Goal: Task Accomplishment & Management: Complete application form

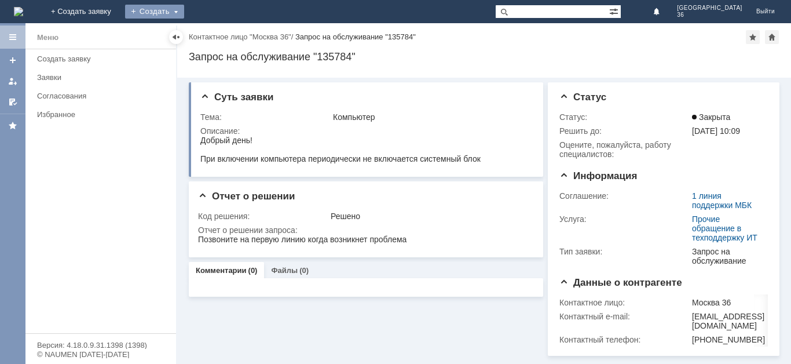
click at [184, 9] on div "Создать" at bounding box center [154, 12] width 59 height 14
click at [215, 32] on link "Заявка" at bounding box center [171, 35] width 88 height 14
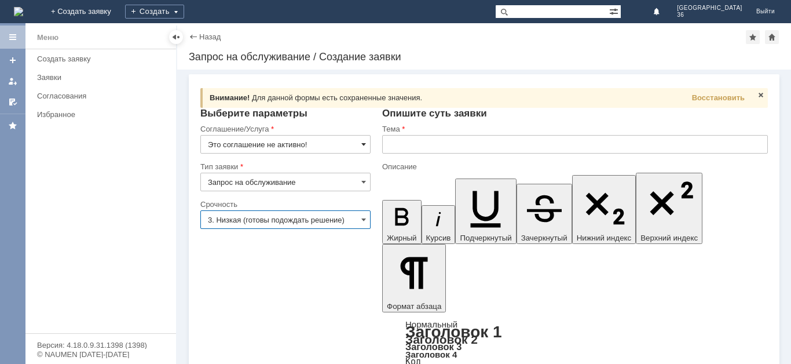
click at [361, 143] on span at bounding box center [363, 144] width 5 height 9
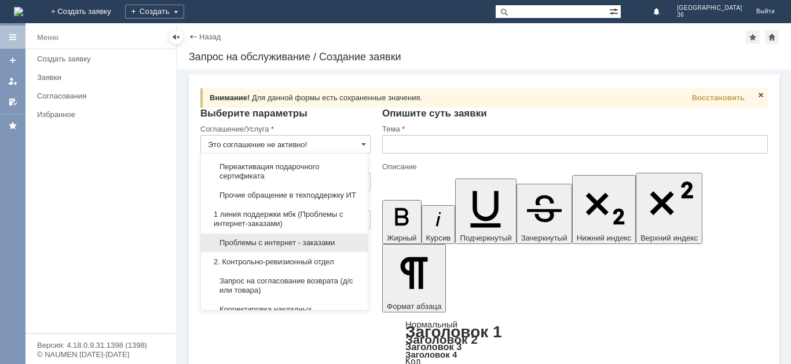
scroll to position [116, 0]
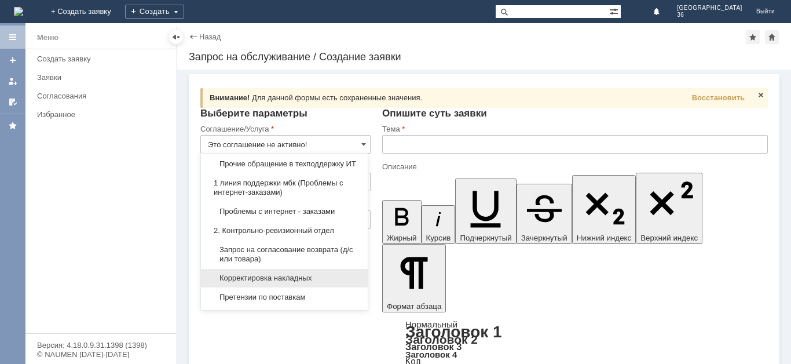
click at [305, 283] on span "Корректировка накладных" at bounding box center [284, 277] width 153 height 9
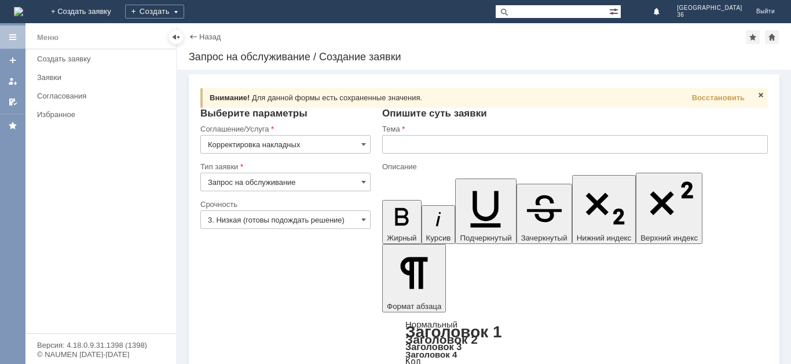
type input "Корректировка накладных"
click at [361, 181] on span at bounding box center [363, 181] width 5 height 9
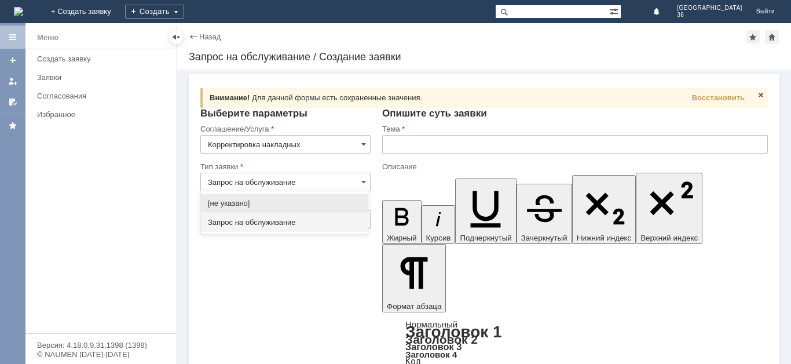
click at [314, 222] on span "Запрос на обслуживание" at bounding box center [284, 222] width 153 height 9
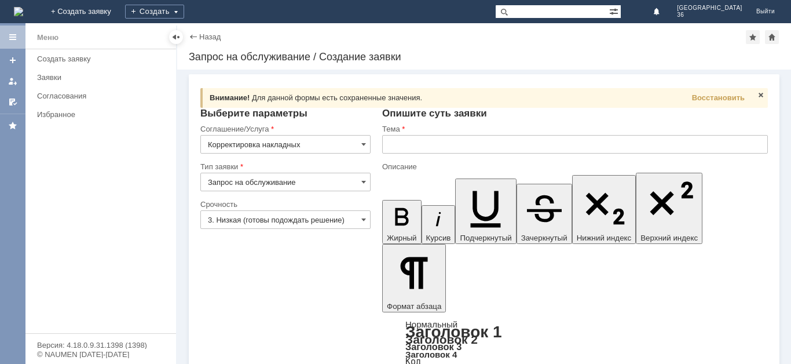
type input "Запрос на обслуживание"
click at [361, 218] on span at bounding box center [363, 219] width 5 height 9
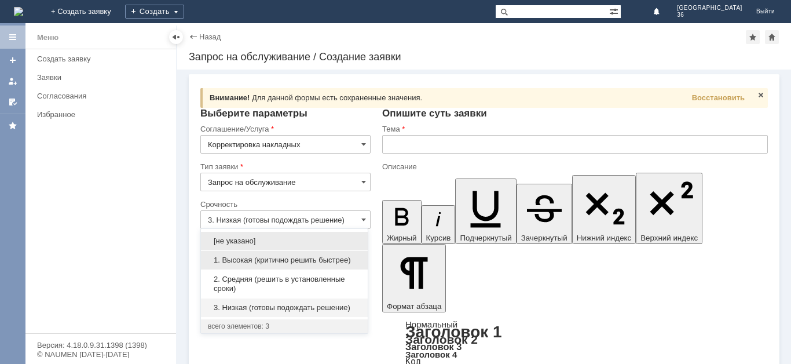
click at [337, 256] on span "1. Высокая (критично решить быстрее)" at bounding box center [284, 259] width 153 height 9
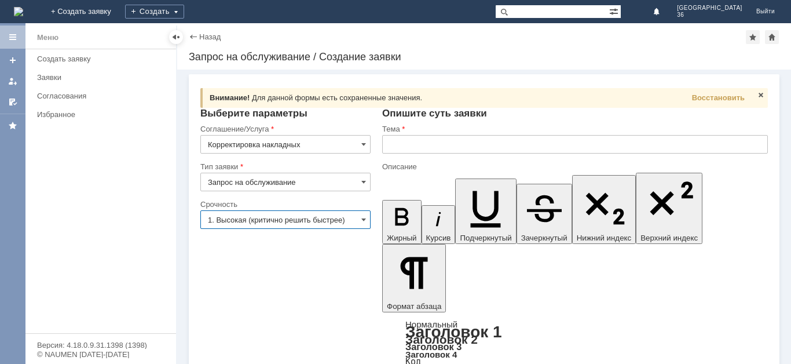
type input "1. Высокая (критично решить быстрее)"
click at [394, 145] on input "text" at bounding box center [575, 144] width 386 height 19
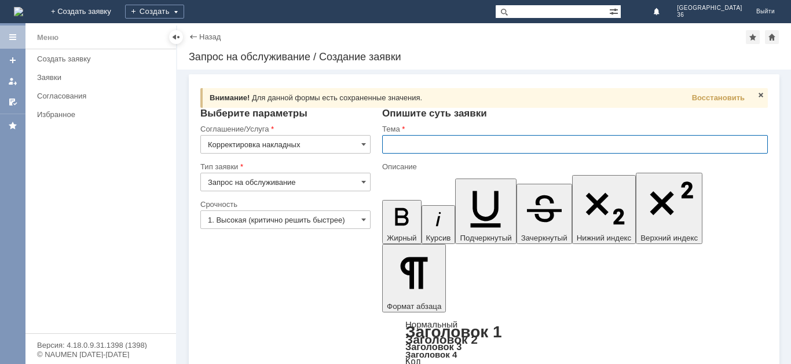
paste input "БКТ2-003867"
type input "БКТ2-003867"
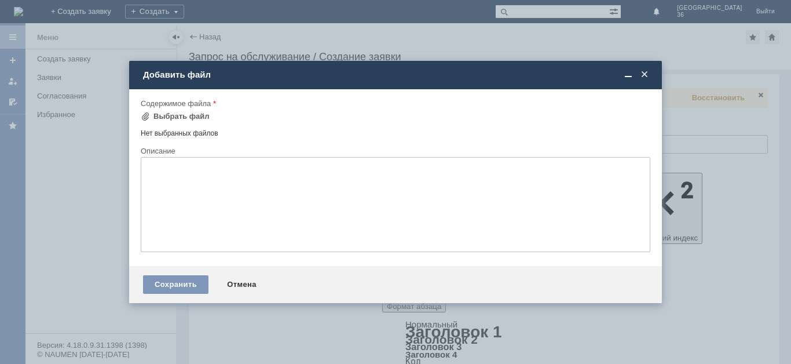
click at [646, 74] on span at bounding box center [645, 74] width 12 height 10
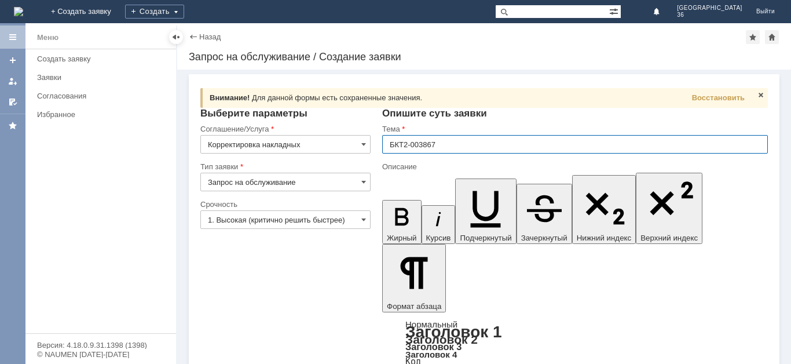
click at [439, 145] on input "БКТ2-003867" at bounding box center [575, 144] width 386 height 19
